Goal: Obtain resource: Download file/media

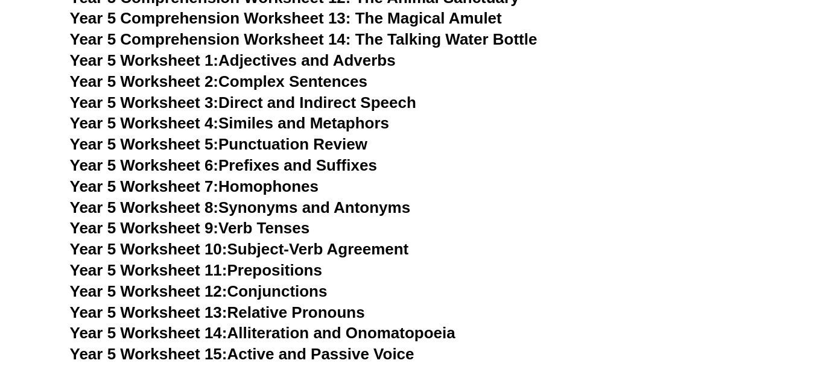
scroll to position [5990, 0]
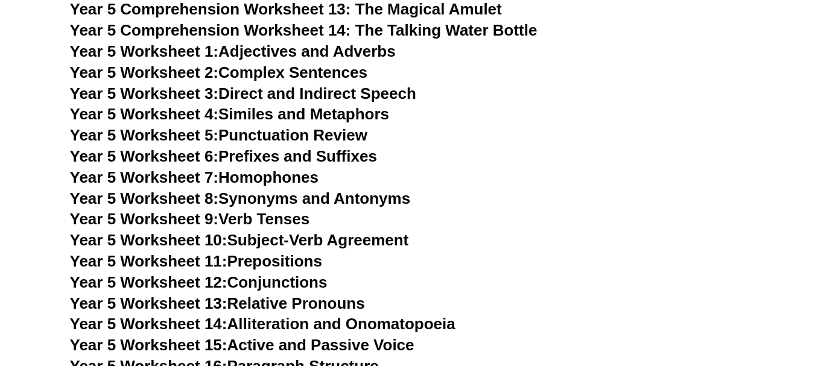
scroll to position [6087, 0]
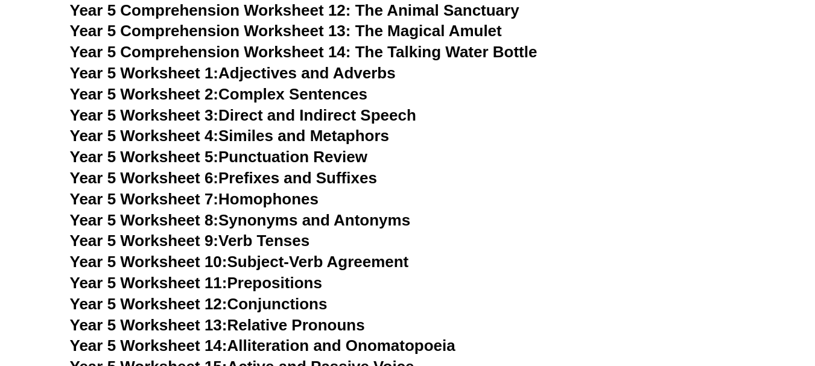
click at [274, 198] on link "Year 5 Worksheet 7: Homophones" at bounding box center [194, 199] width 249 height 18
